Goal: Task Accomplishment & Management: Use online tool/utility

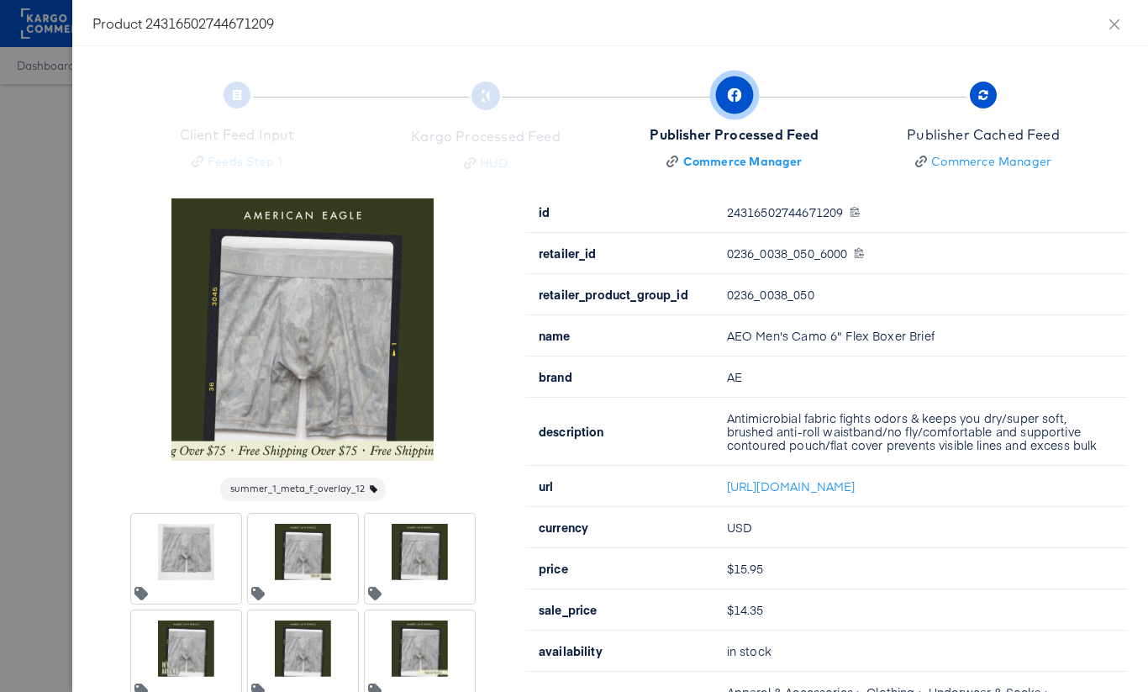
scroll to position [123, 0]
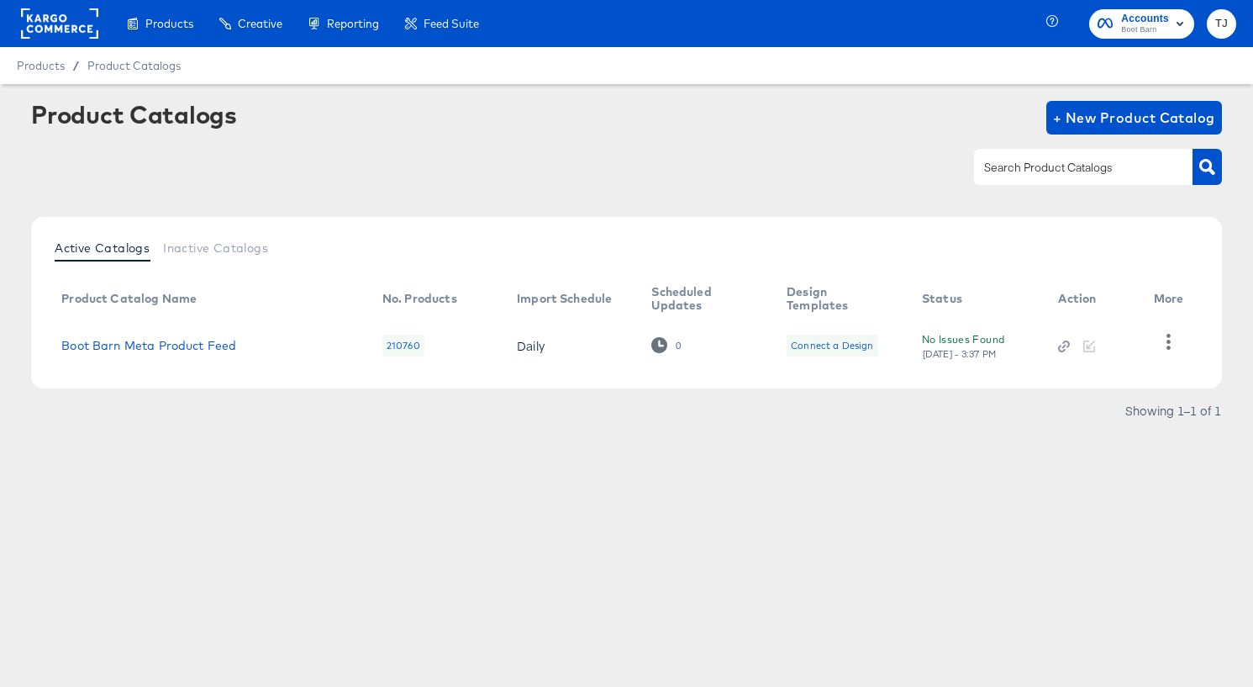
click at [50, 24] on rect at bounding box center [59, 23] width 77 height 30
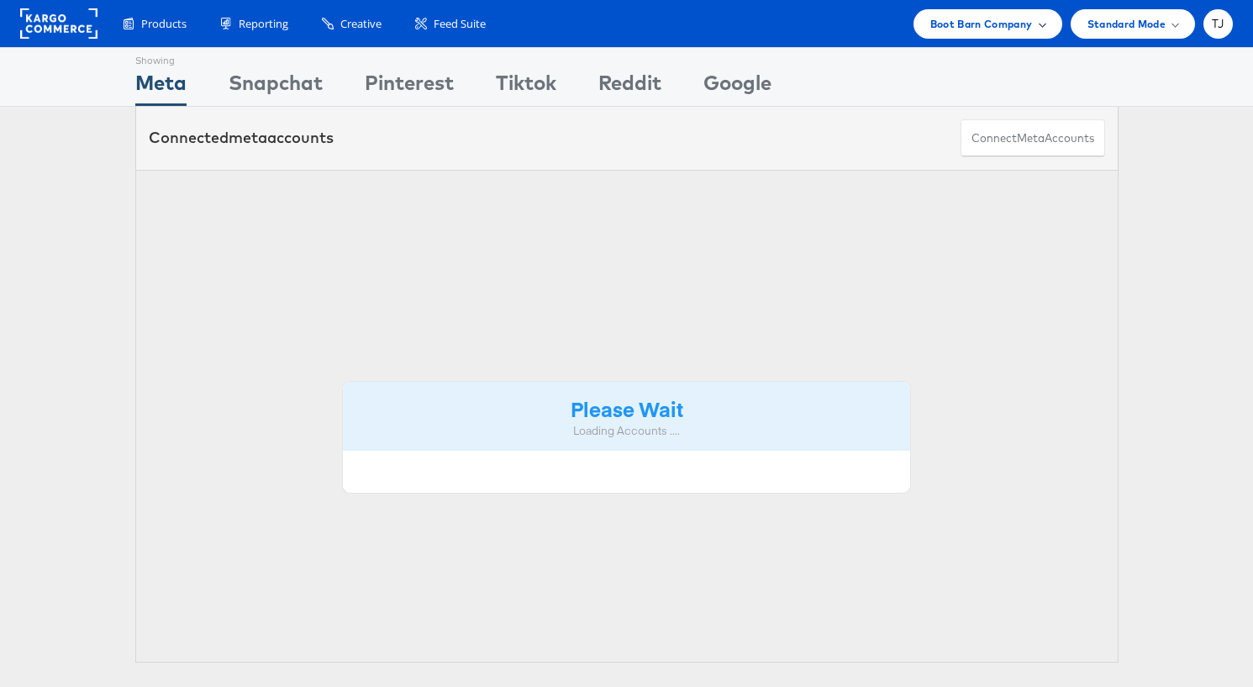
click at [1031, 28] on span "Boot Barn Company" at bounding box center [981, 24] width 103 height 18
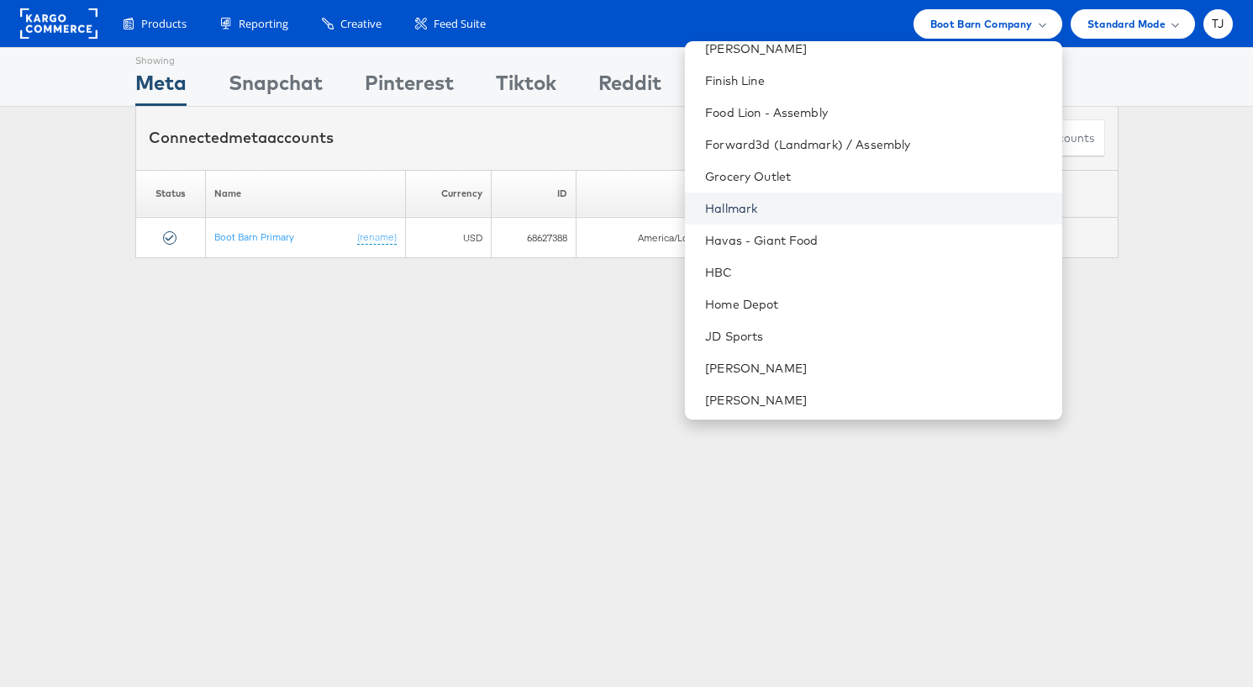
scroll to position [775, 0]
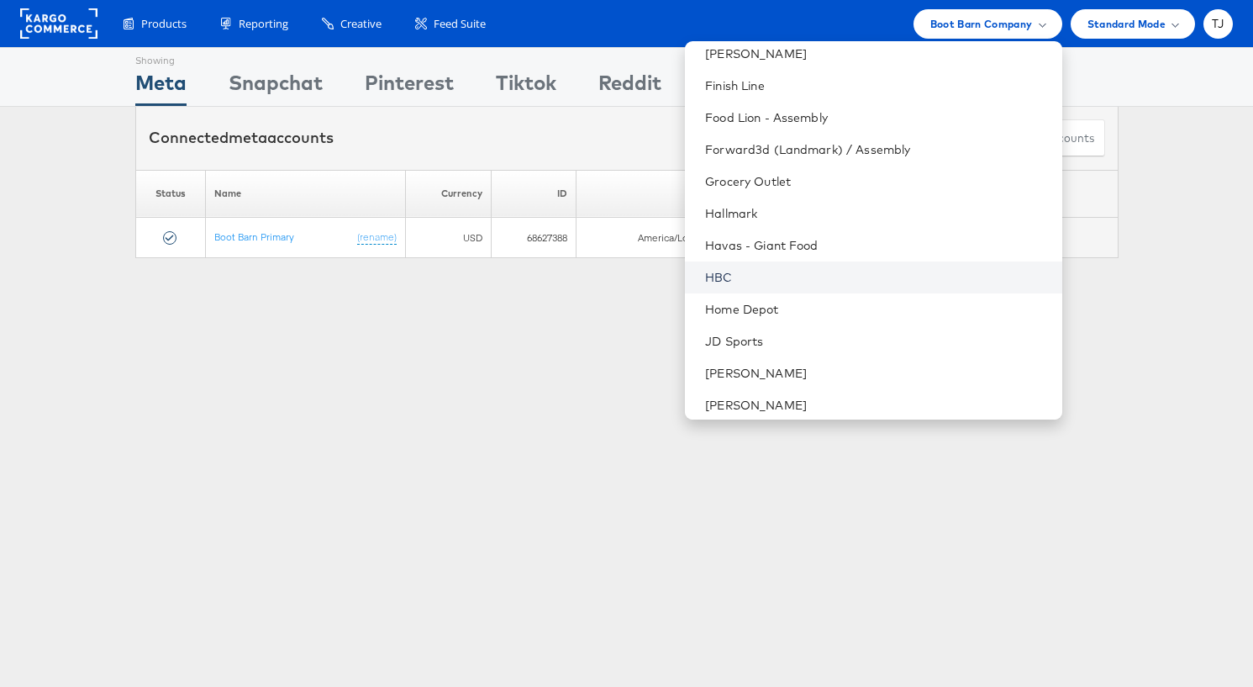
click at [830, 276] on link "HBC" at bounding box center [876, 277] width 343 height 17
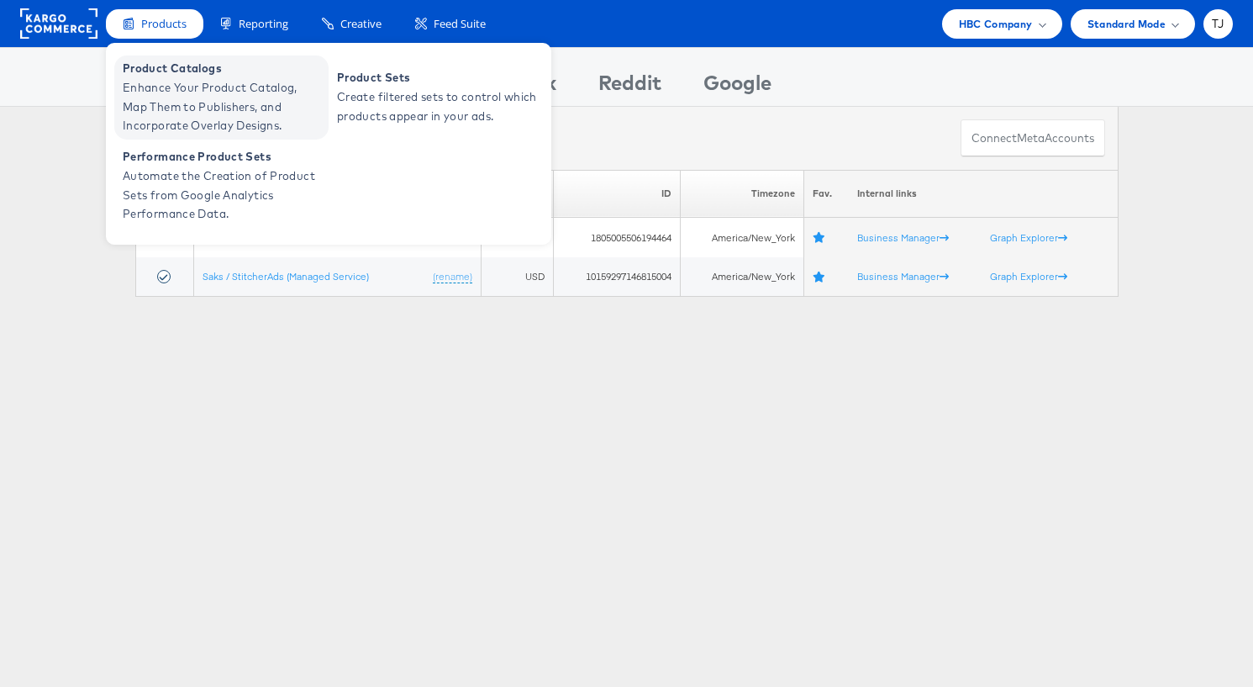
click at [162, 84] on span "Enhance Your Product Catalog, Map Them to Publishers, and Incorporate Overlay D…" at bounding box center [224, 106] width 202 height 57
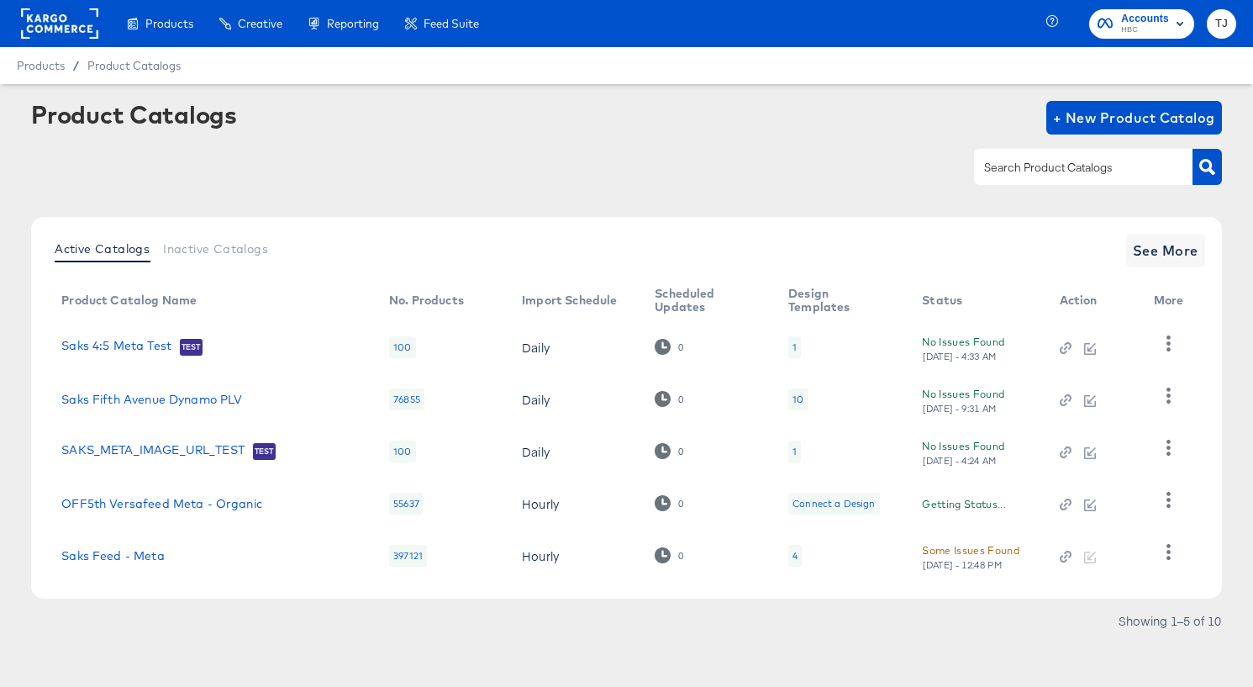
click at [0, 0] on div "Generate dynamic product videos in bulk using your catalog data and After Effec…" at bounding box center [0, 0] width 0 height 0
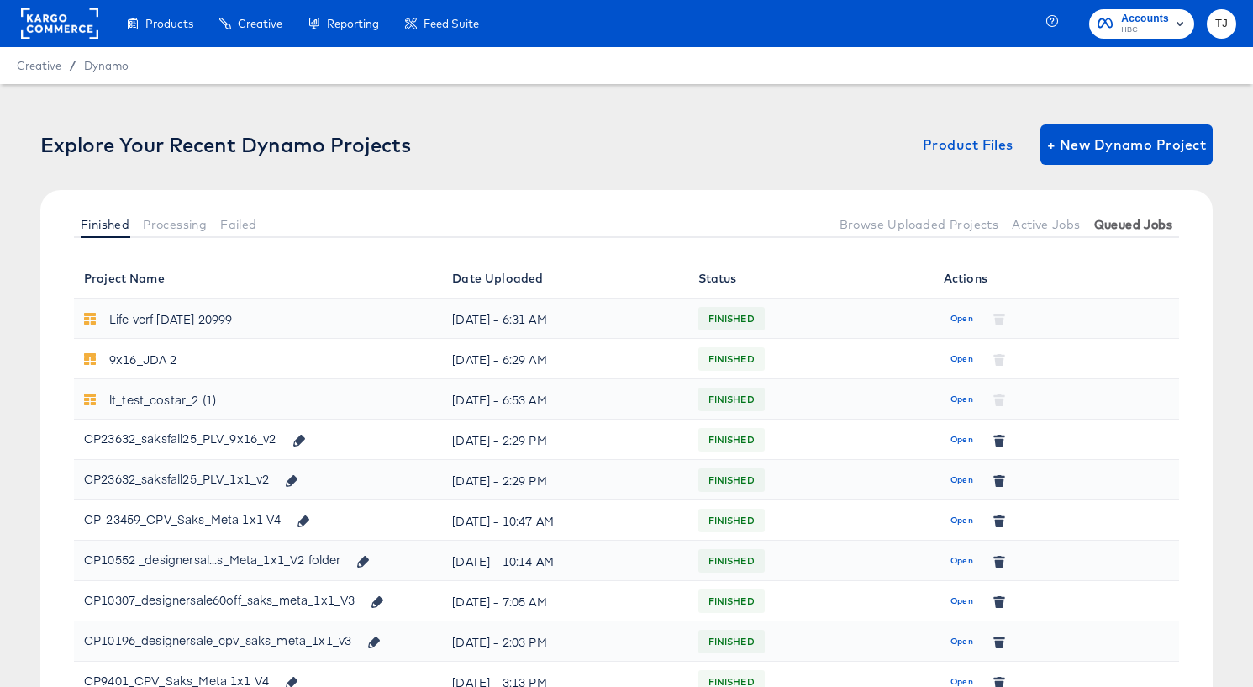
click at [1158, 225] on span "Queued Jobs" at bounding box center [1133, 224] width 78 height 13
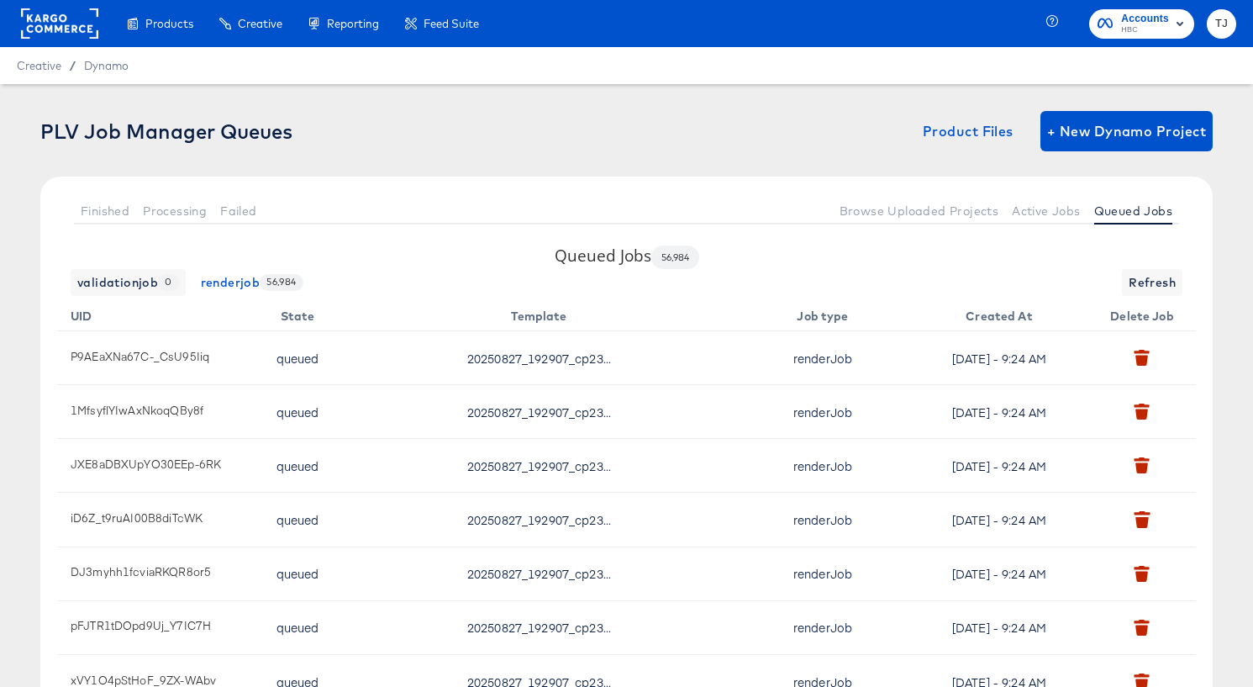
click at [57, 21] on rect at bounding box center [59, 23] width 77 height 30
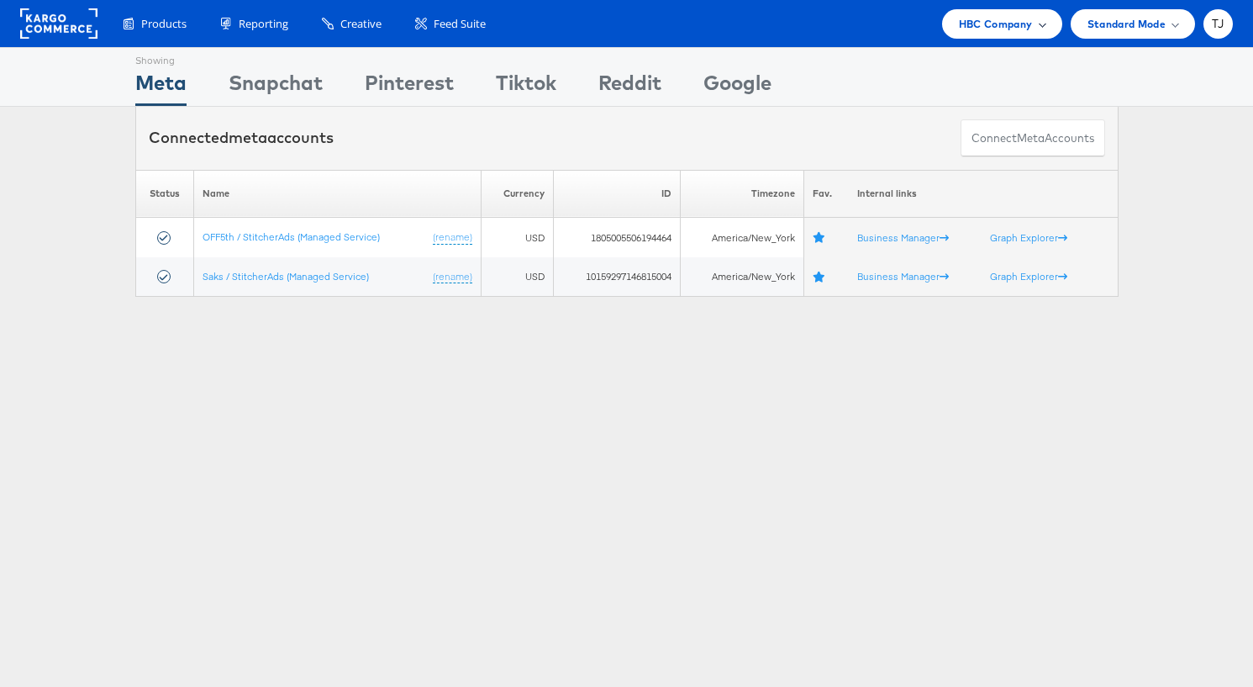
click at [1036, 24] on div "HBC Company" at bounding box center [1002, 24] width 87 height 18
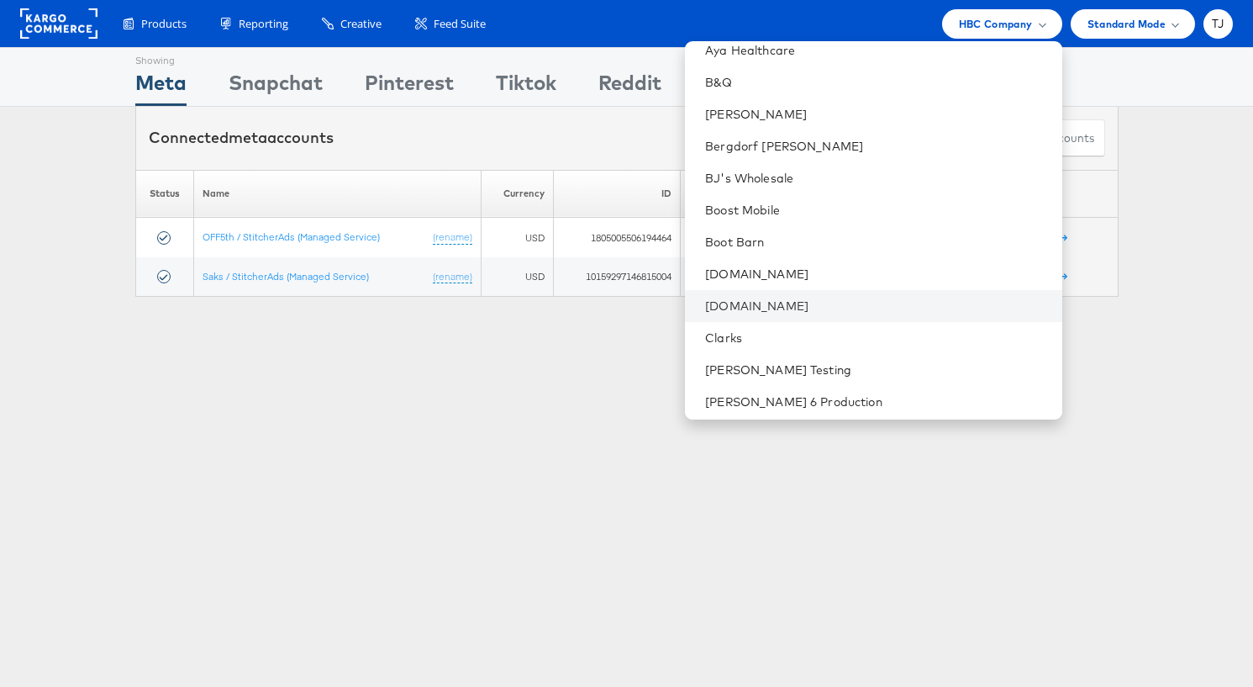
scroll to position [453, 0]
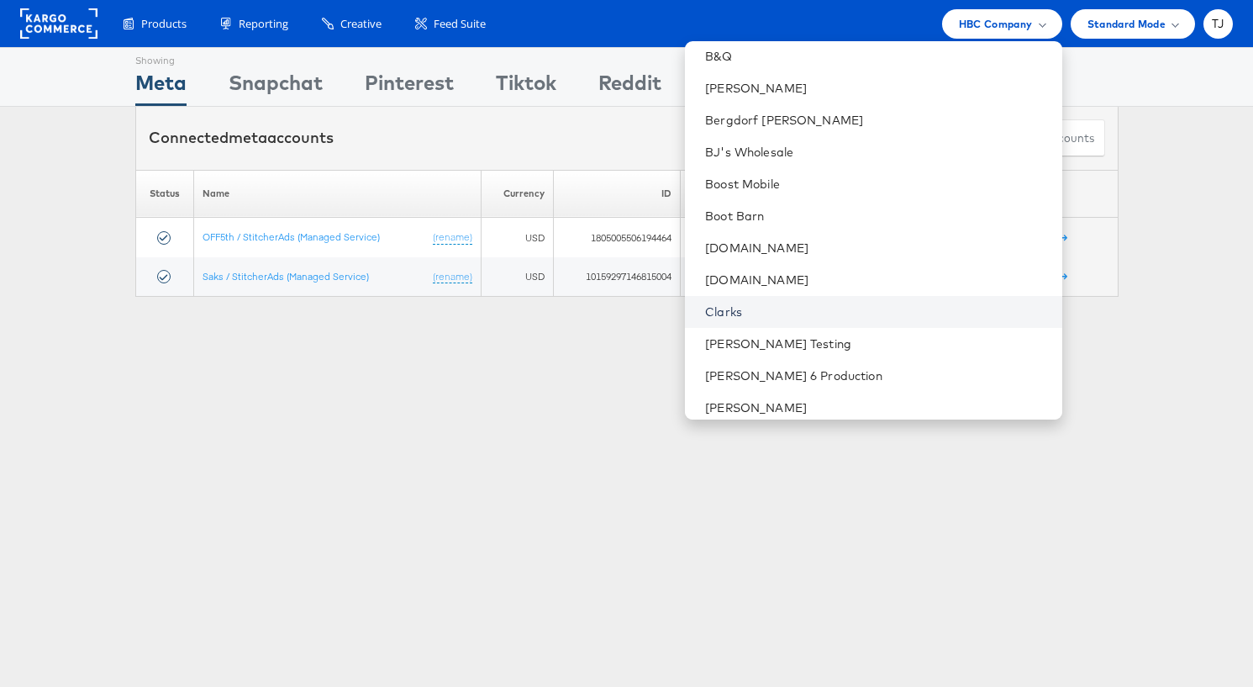
click at [896, 311] on link "Clarks" at bounding box center [876, 311] width 343 height 17
